Goal: Task Accomplishment & Management: Use online tool/utility

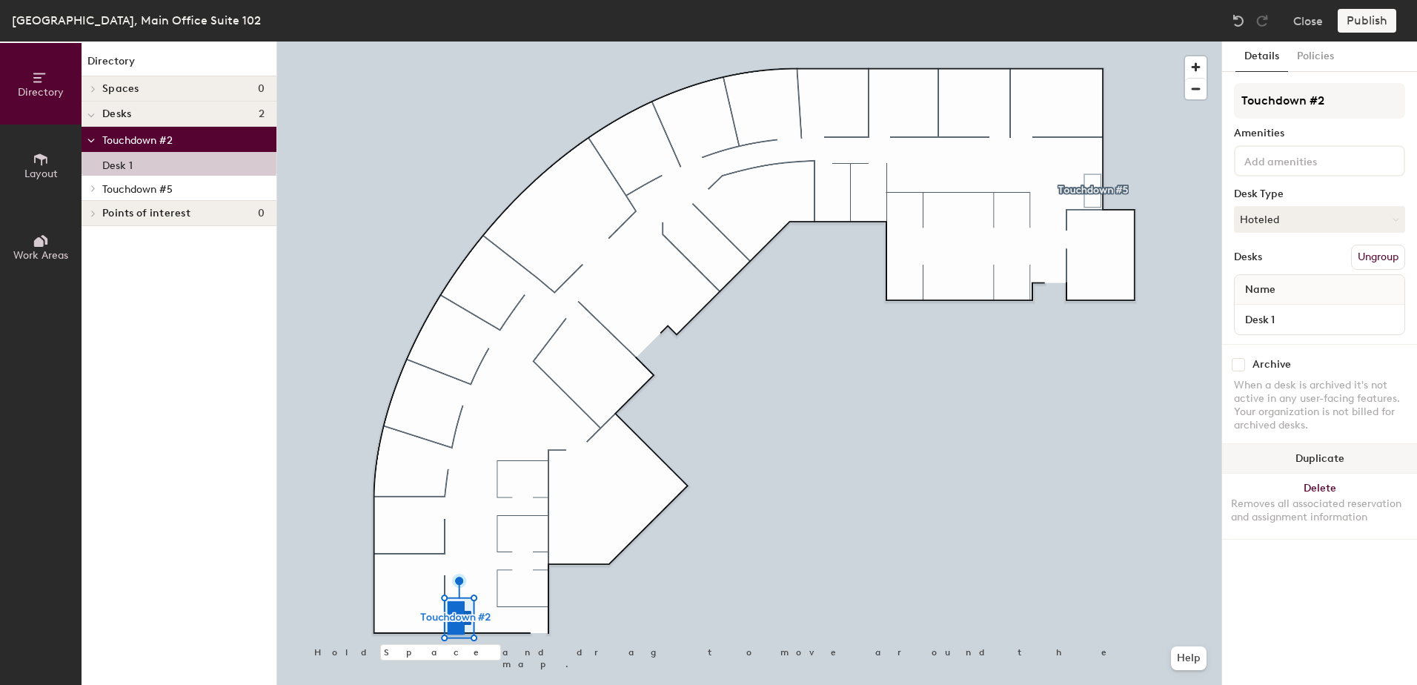
click at [1255, 451] on button "Duplicate" at bounding box center [1319, 459] width 195 height 30
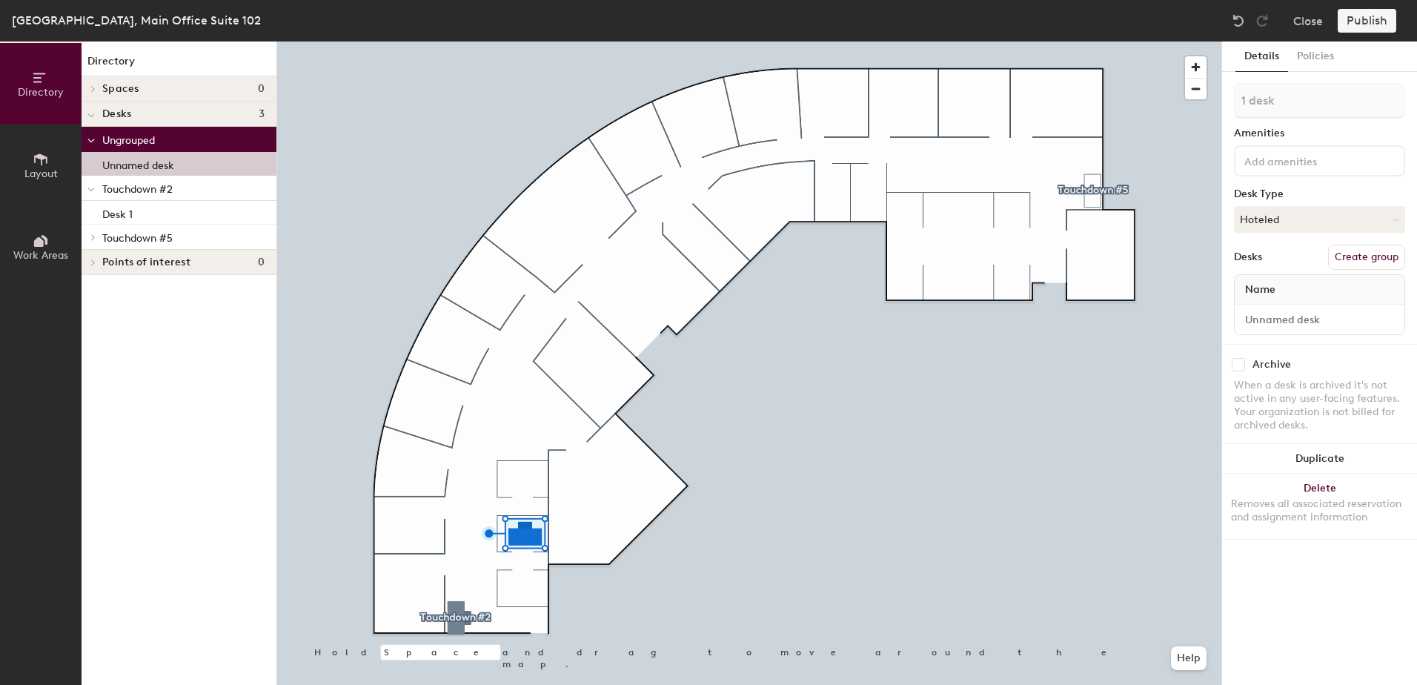
click at [1348, 259] on button "Create group" at bounding box center [1366, 257] width 77 height 25
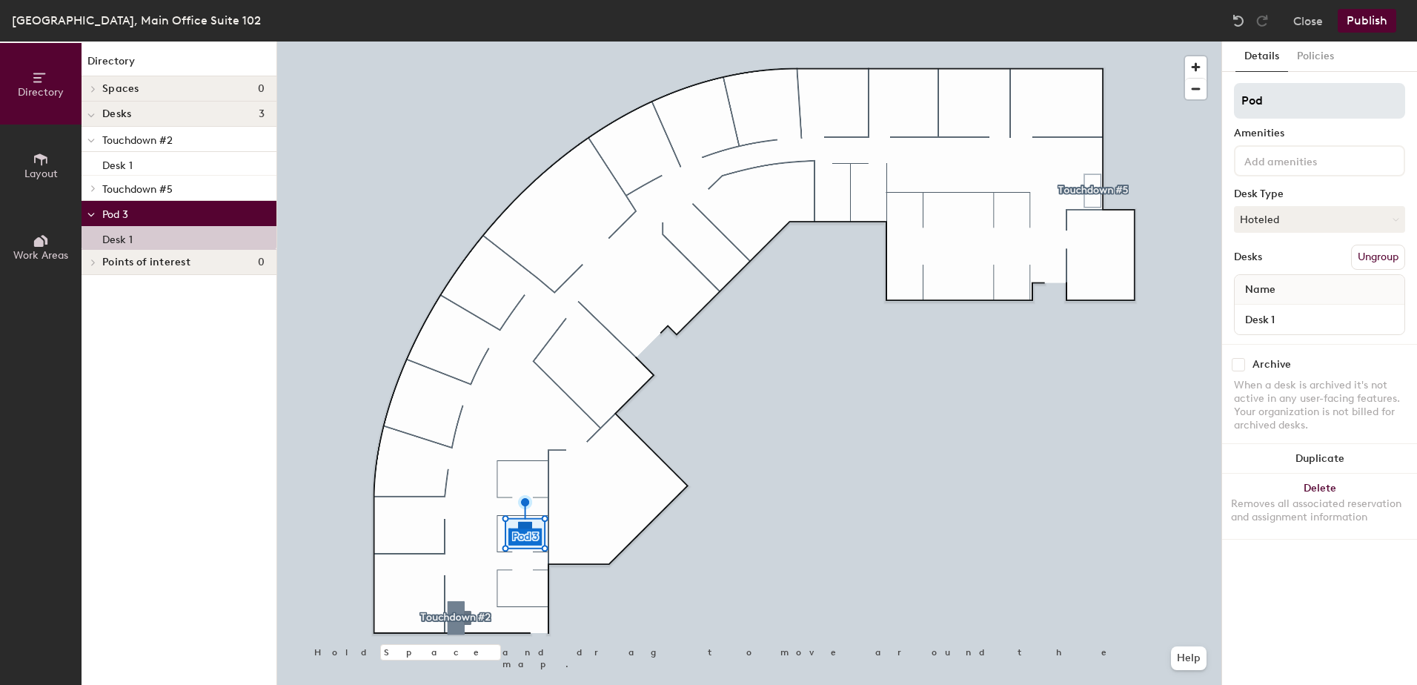
click at [1290, 99] on input "Pod" at bounding box center [1319, 101] width 171 height 36
type input "P"
type input "Touchdown #1"
click at [1291, 252] on div "Desks Ungroup" at bounding box center [1319, 257] width 171 height 25
click at [1378, 21] on button "Publish" at bounding box center [1367, 21] width 59 height 24
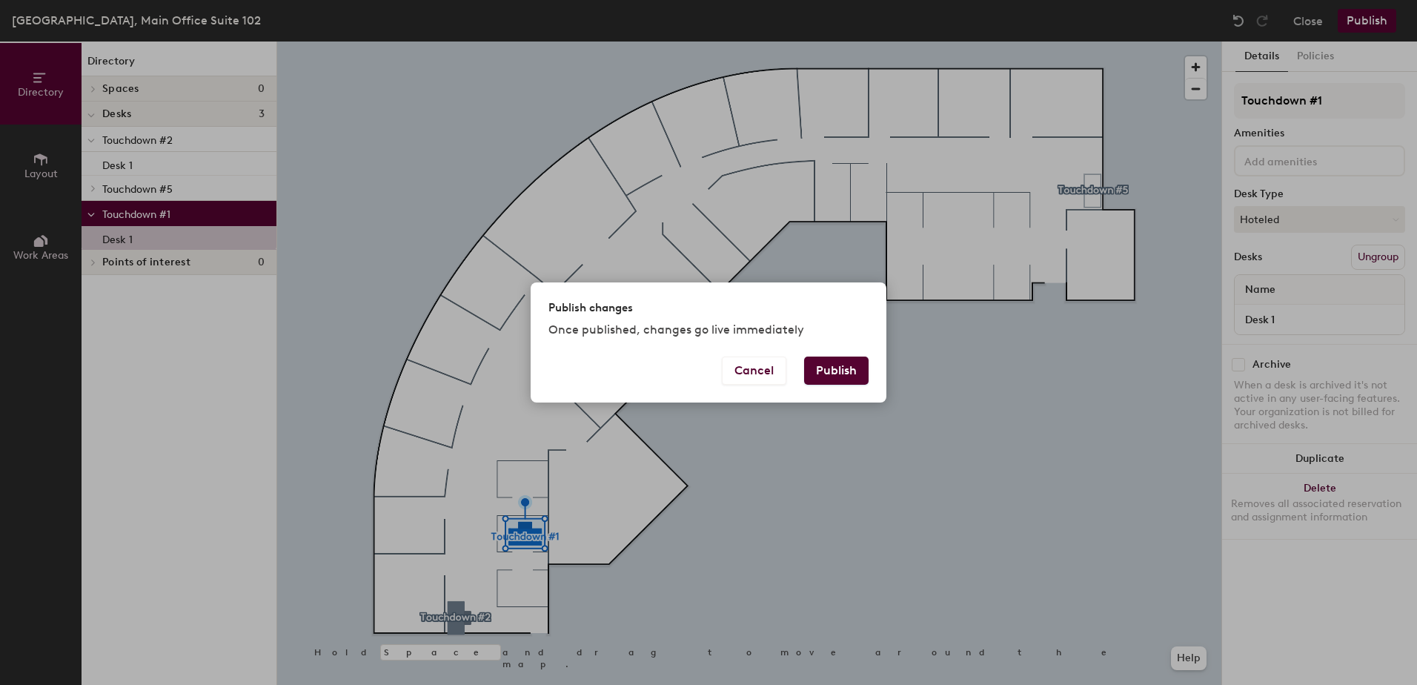
click at [845, 374] on button "Publish" at bounding box center [836, 371] width 64 height 28
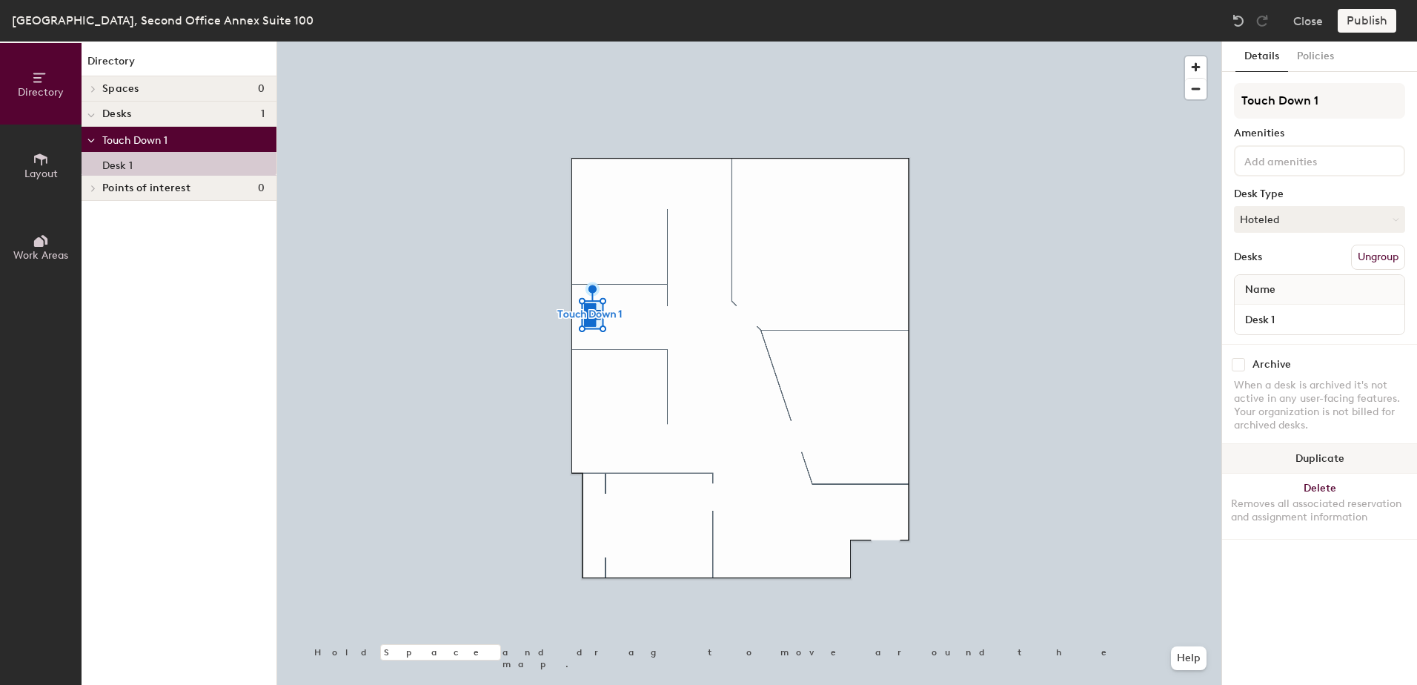
click at [1285, 461] on button "Duplicate" at bounding box center [1319, 459] width 195 height 30
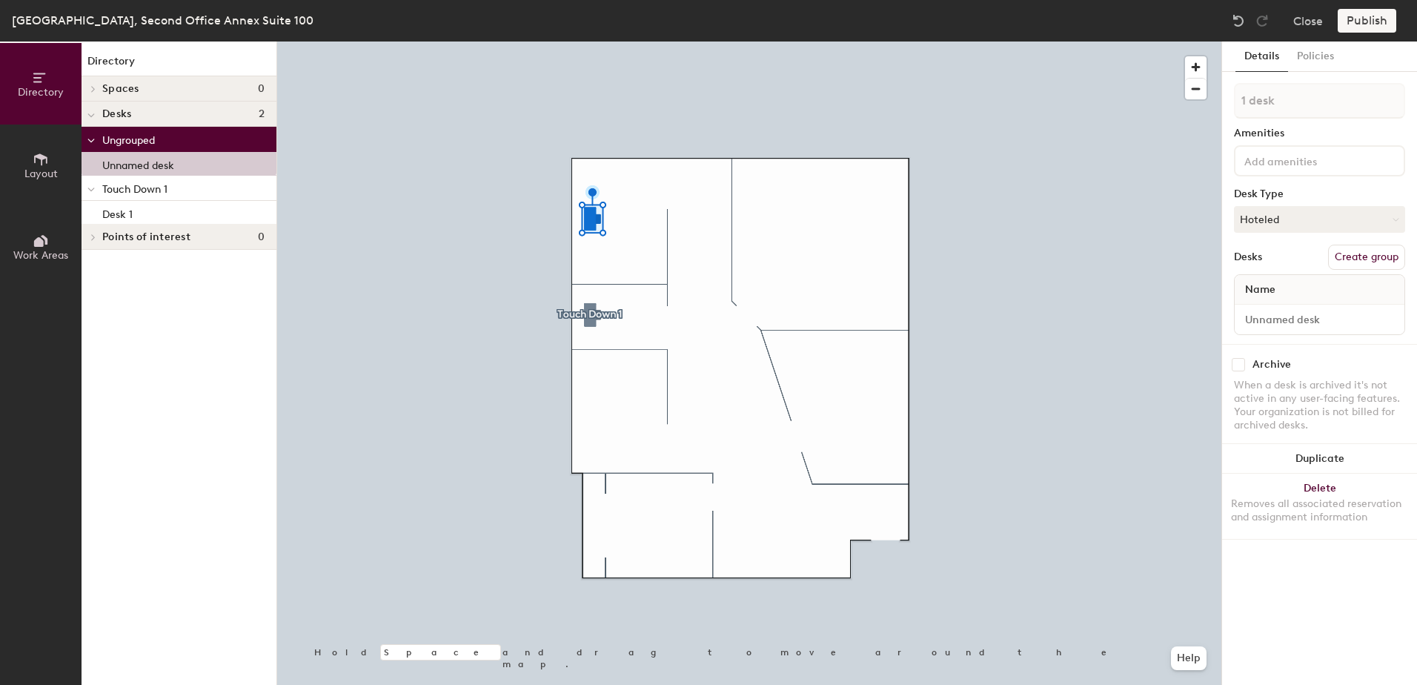
click at [1349, 256] on button "Create group" at bounding box center [1366, 257] width 77 height 25
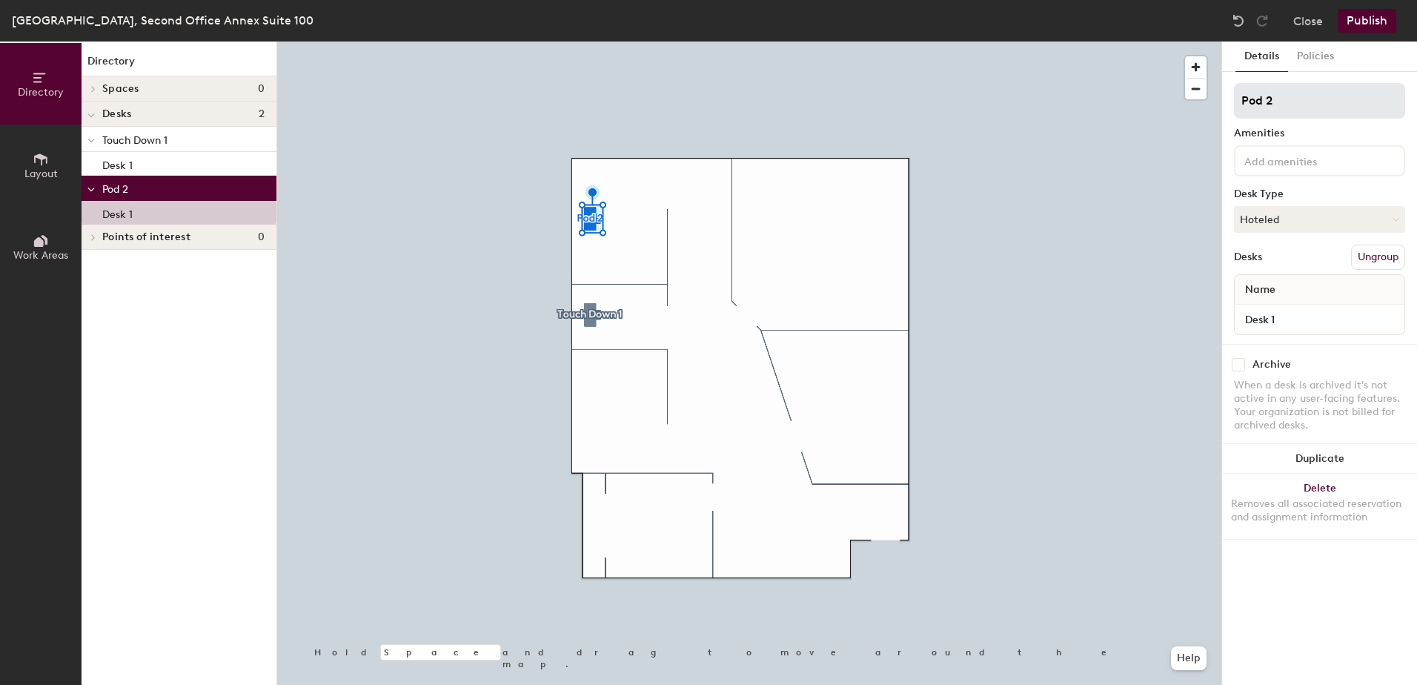
click at [1305, 101] on input "Pod 2" at bounding box center [1319, 101] width 171 height 36
type input "P"
type input "Touch Down #2"
click at [1379, 23] on button "Publish" at bounding box center [1367, 21] width 59 height 24
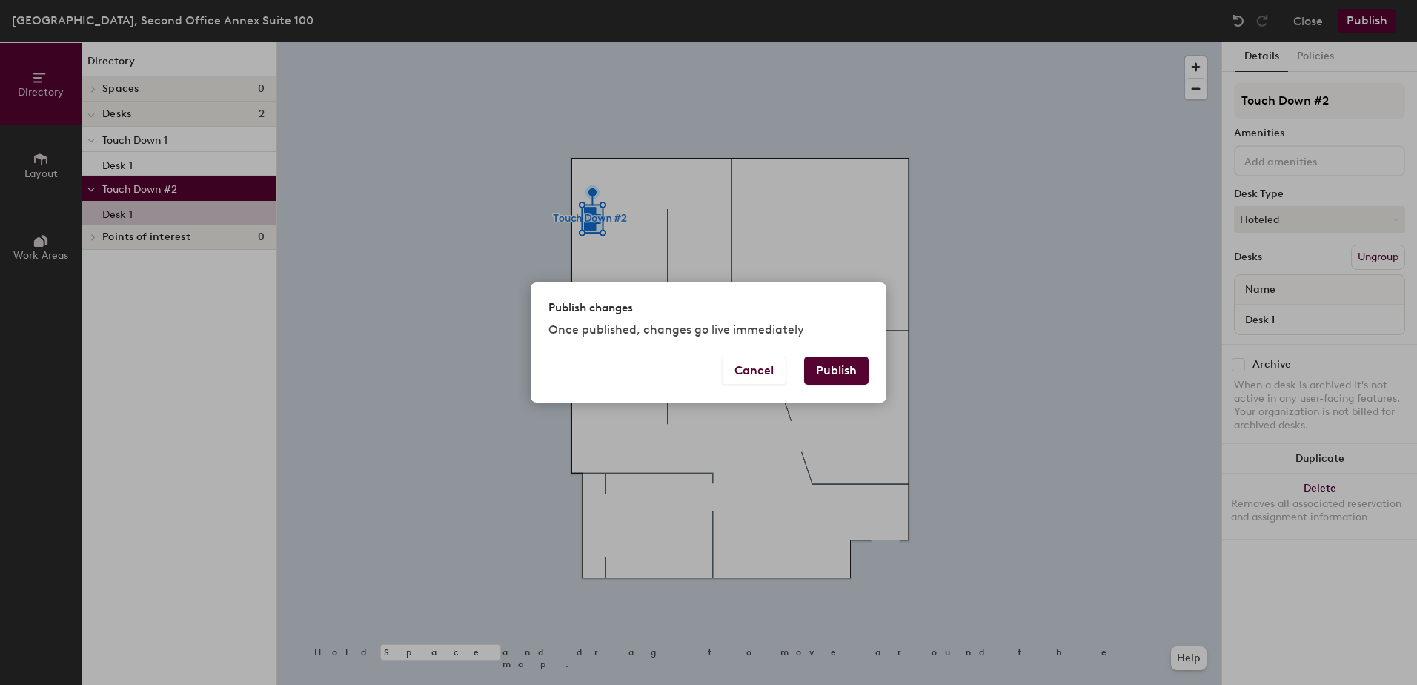
click at [822, 374] on button "Publish" at bounding box center [836, 371] width 64 height 28
